Goal: Information Seeking & Learning: Learn about a topic

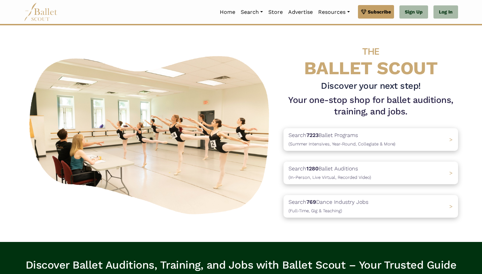
click at [236, 194] on img at bounding box center [151, 134] width 254 height 170
click at [313, 141] on p "Search 7223 Ballet Programs (Summer Intensives, Year-Round, Collegiate & More)" at bounding box center [341, 139] width 112 height 18
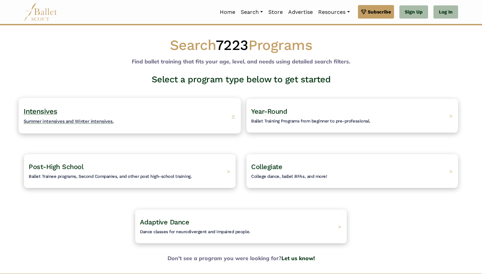
click at [170, 112] on div "Intensives Summer intensives and Winter intensives. >" at bounding box center [130, 115] width 222 height 35
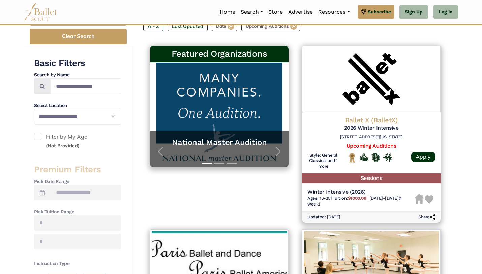
scroll to position [113, 0]
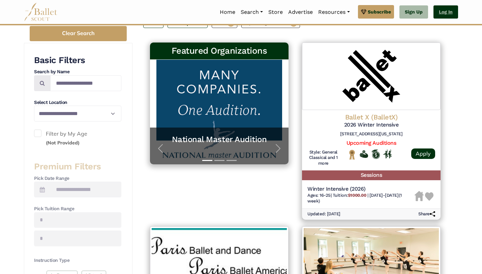
click at [443, 12] on link "Log In" at bounding box center [446, 11] width 25 height 13
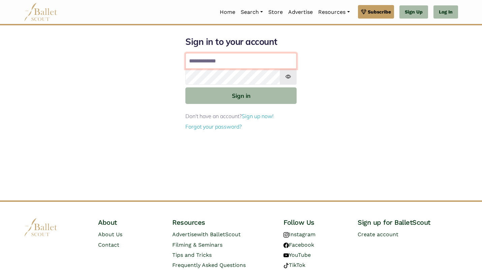
type input "**********"
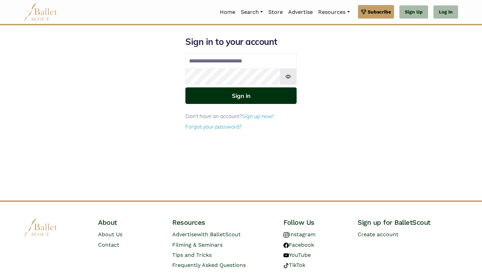
click at [251, 94] on button "Sign in" at bounding box center [240, 95] width 111 height 17
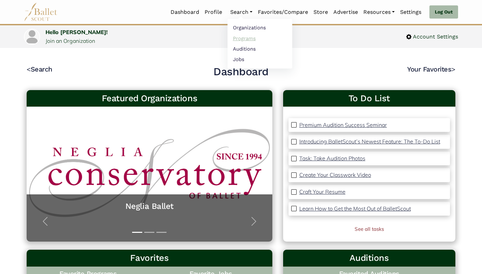
click at [232, 36] on link "Programs" at bounding box center [260, 38] width 65 height 10
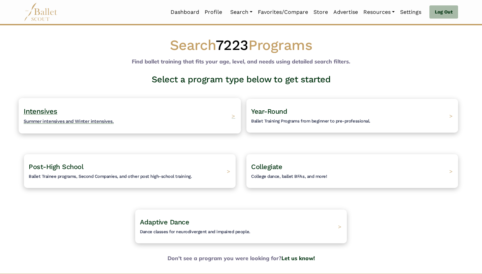
click at [171, 112] on div "Intensives Summer intensives and Winter intensives. >" at bounding box center [130, 115] width 222 height 35
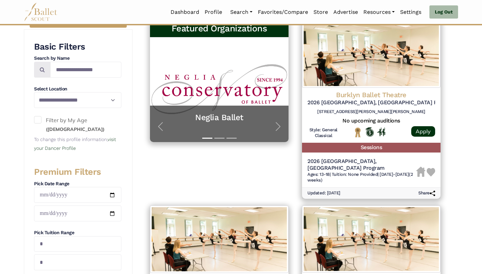
scroll to position [131, 0]
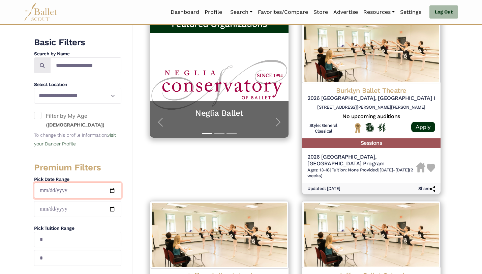
click at [77, 191] on input "date" at bounding box center [77, 190] width 87 height 16
click at [59, 191] on input "date" at bounding box center [77, 190] width 87 height 16
click at [49, 191] on input "date" at bounding box center [77, 190] width 87 height 16
type input "**********"
click at [58, 206] on input "date" at bounding box center [77, 209] width 87 height 16
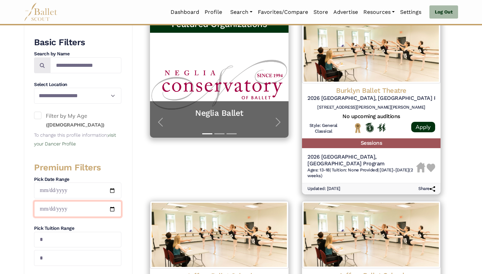
click at [41, 211] on input "date" at bounding box center [77, 209] width 87 height 16
type input "**********"
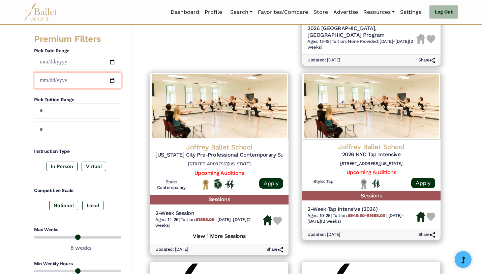
scroll to position [260, 0]
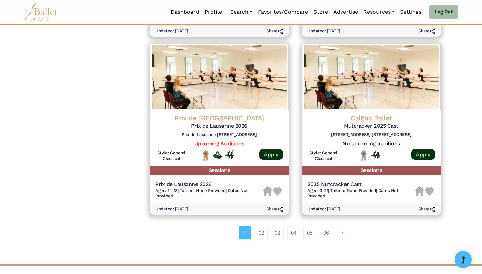
scroll to position [834, 0]
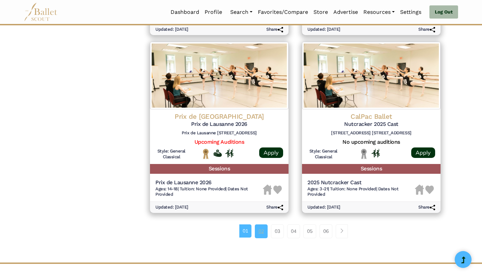
click at [262, 232] on link "02" at bounding box center [261, 230] width 13 height 13
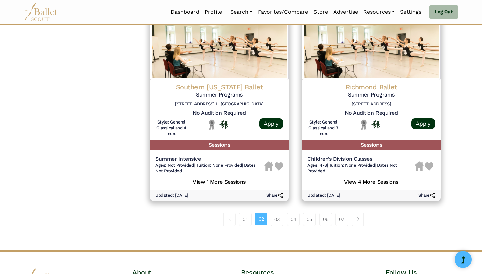
scroll to position [963, 0]
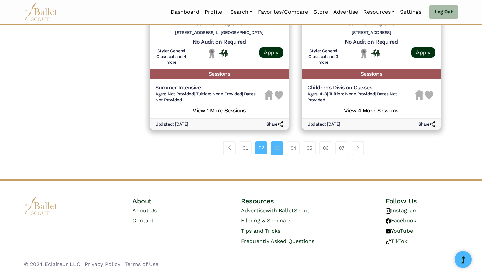
click at [274, 147] on link "03" at bounding box center [277, 147] width 13 height 13
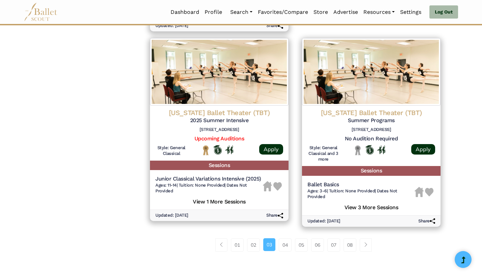
scroll to position [887, 0]
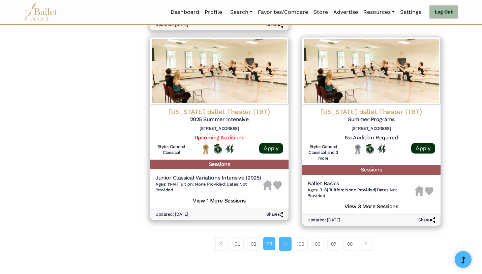
click at [285, 239] on link "04" at bounding box center [285, 243] width 13 height 13
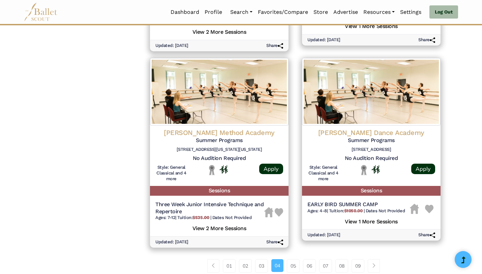
scroll to position [866, 0]
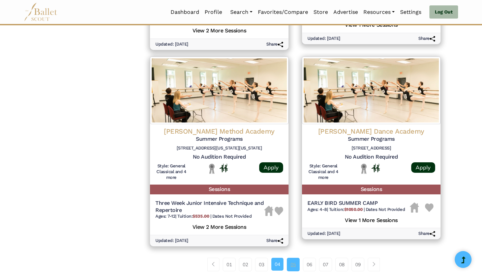
click at [288, 258] on link "05" at bounding box center [293, 264] width 13 height 13
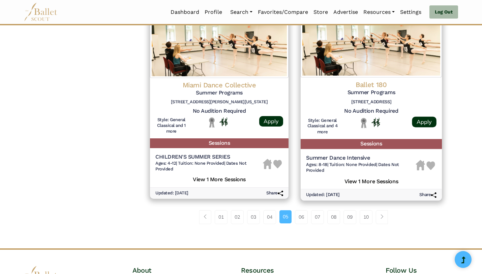
scroll to position [917, 0]
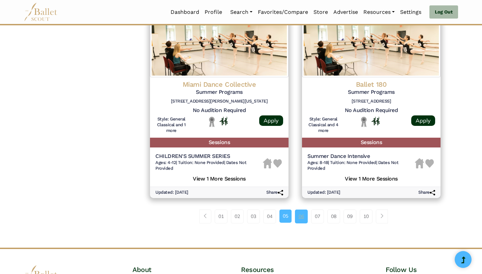
click at [300, 219] on link "06" at bounding box center [301, 215] width 13 height 13
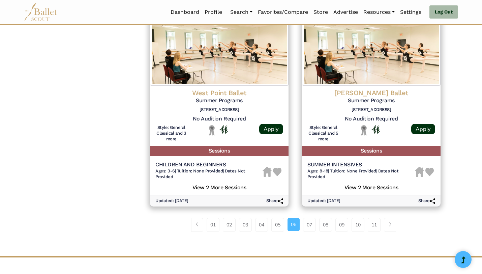
scroll to position [904, 0]
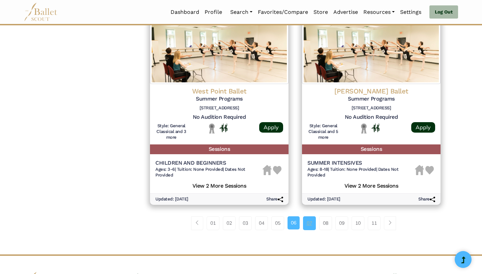
click at [306, 221] on link "07" at bounding box center [309, 222] width 13 height 13
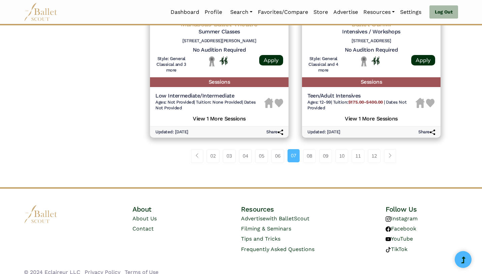
scroll to position [969, 0]
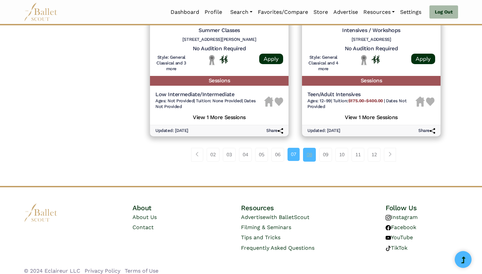
click at [308, 148] on link "08" at bounding box center [309, 154] width 13 height 13
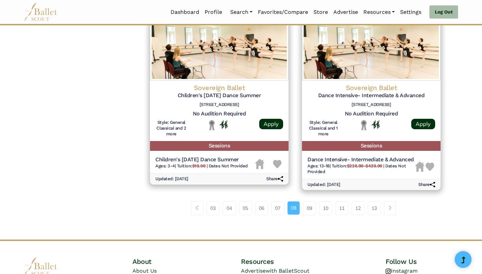
scroll to position [922, 0]
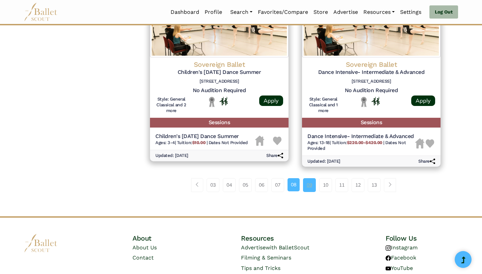
click at [307, 185] on link "09" at bounding box center [309, 184] width 13 height 13
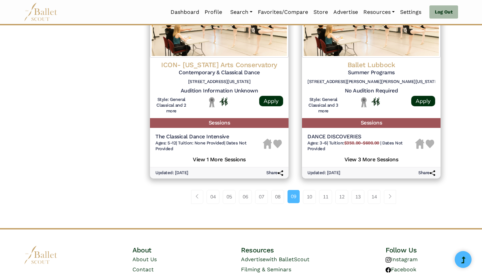
scroll to position [919, 0]
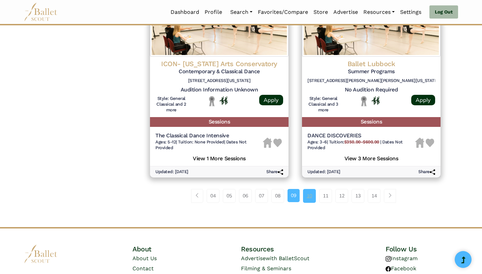
click at [305, 195] on link "10" at bounding box center [309, 195] width 13 height 13
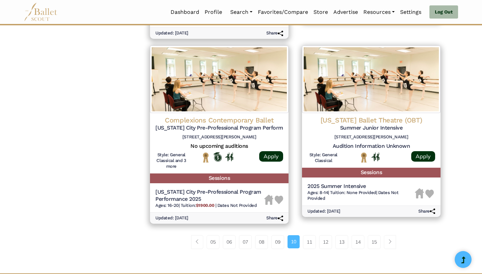
scroll to position [877, 0]
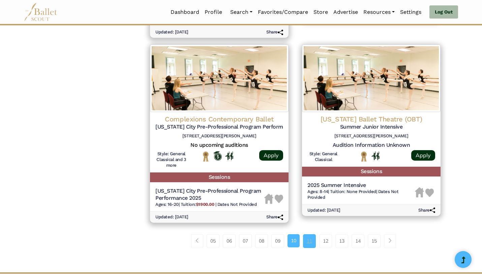
click at [314, 239] on link "11" at bounding box center [309, 240] width 13 height 13
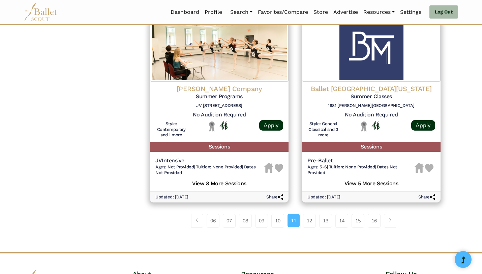
scroll to position [899, 0]
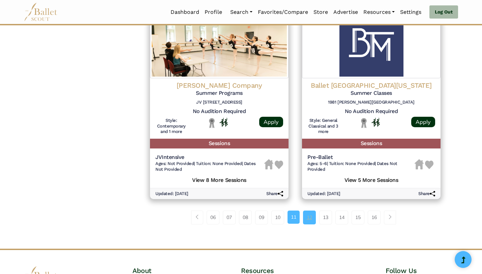
click at [307, 220] on link "12" at bounding box center [309, 216] width 13 height 13
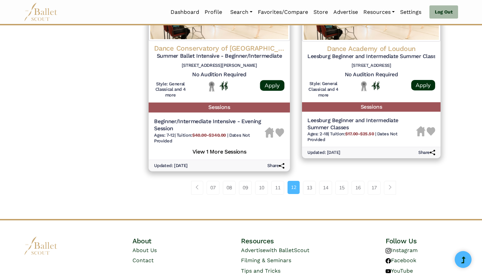
scroll to position [925, 0]
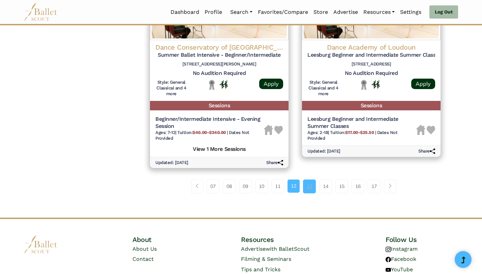
click at [305, 180] on link "13" at bounding box center [309, 185] width 13 height 13
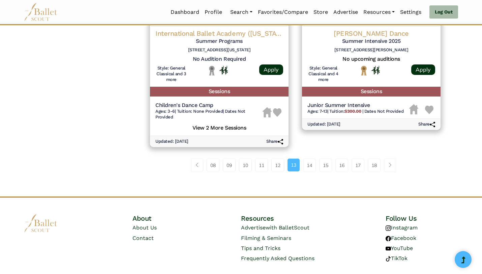
scroll to position [932, 0]
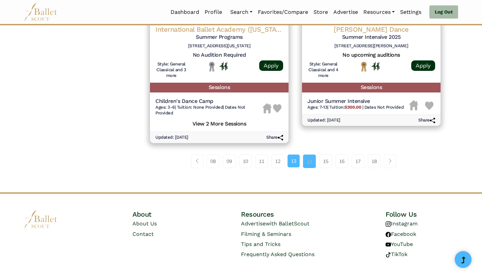
click at [308, 163] on link "14" at bounding box center [309, 160] width 13 height 13
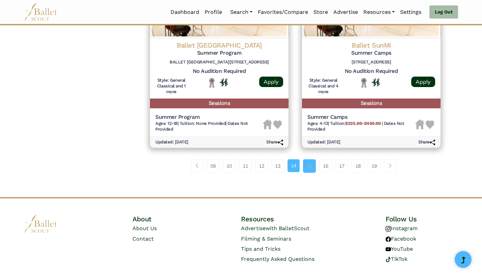
scroll to position [934, 0]
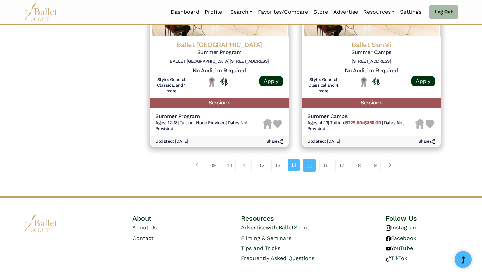
click at [310, 168] on link "15" at bounding box center [309, 164] width 13 height 13
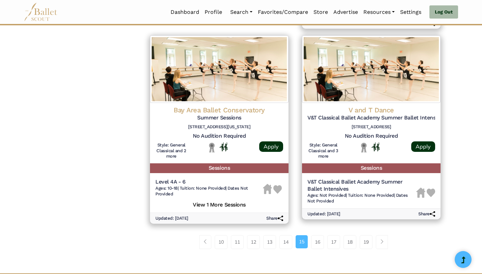
scroll to position [876, 0]
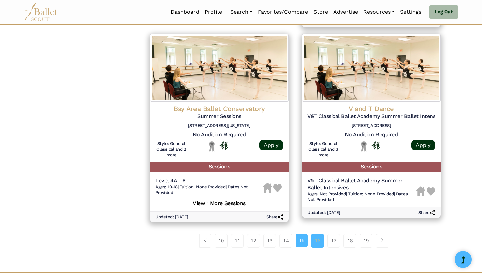
click at [318, 239] on link "16" at bounding box center [317, 240] width 13 height 13
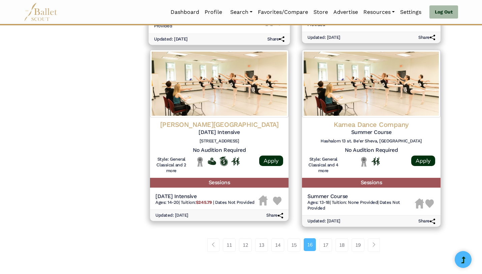
scroll to position [840, 0]
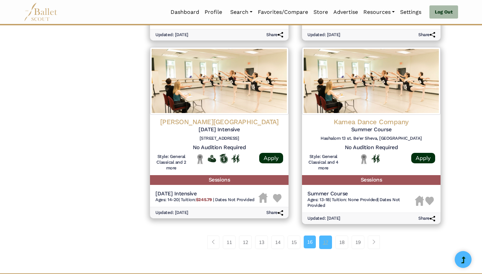
click at [325, 237] on link "17" at bounding box center [325, 241] width 13 height 13
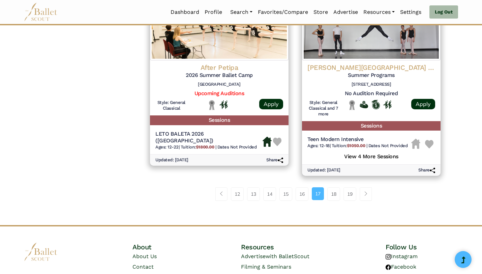
scroll to position [902, 0]
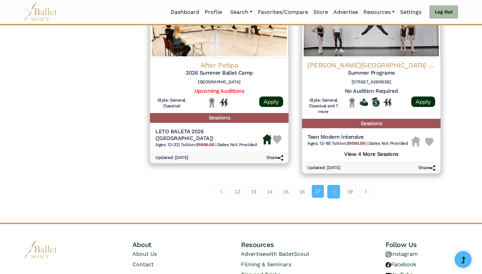
click at [333, 195] on link "18" at bounding box center [333, 191] width 13 height 13
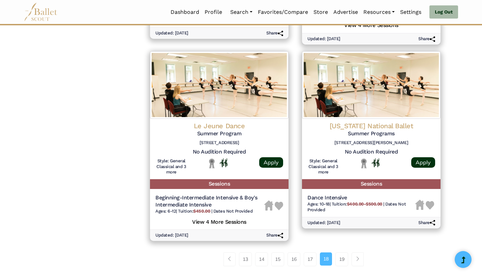
scroll to position [860, 0]
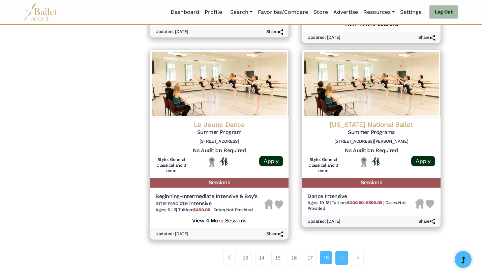
click at [341, 260] on link "19" at bounding box center [341, 257] width 13 height 13
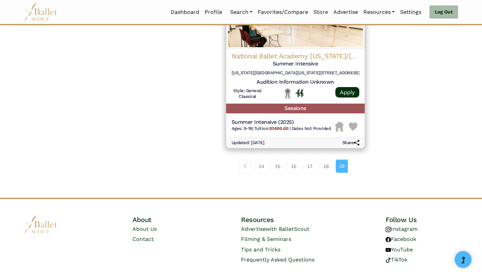
scroll to position [942, 0]
